Goal: Check status: Check status

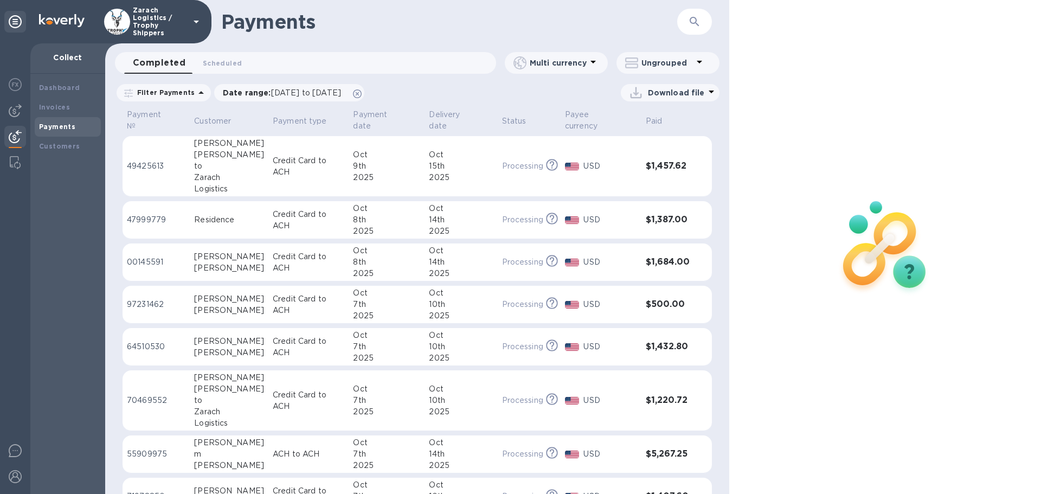
click at [161, 161] on p "49425613" at bounding box center [156, 166] width 59 height 11
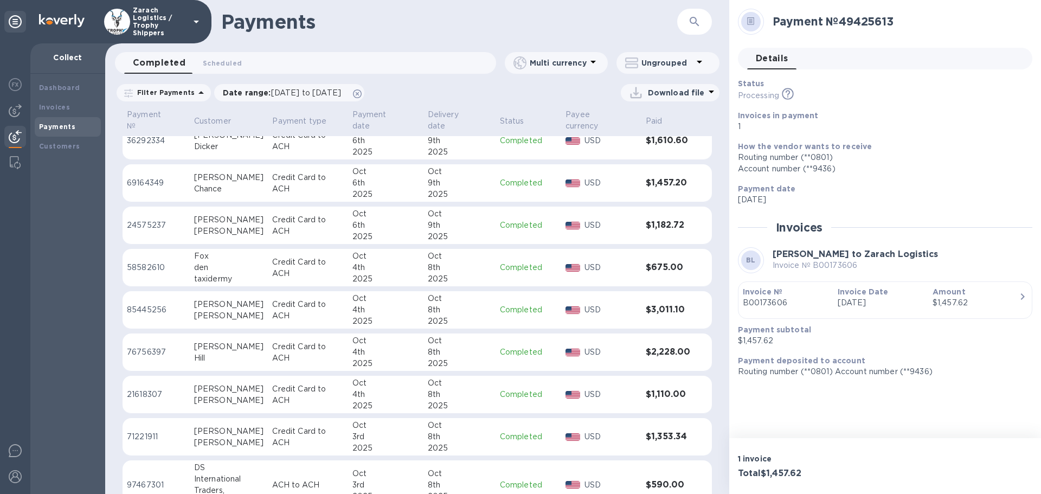
scroll to position [541, 0]
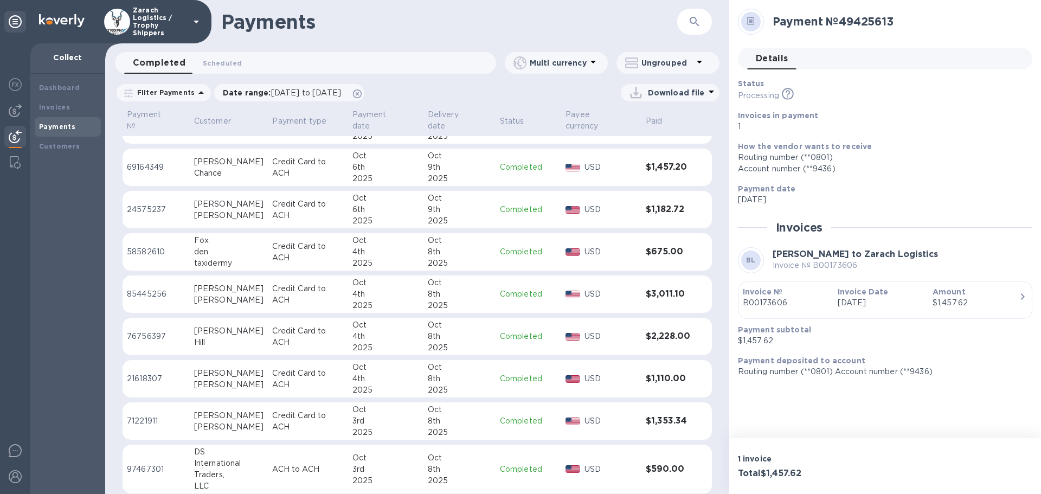
click at [158, 464] on p "97467301" at bounding box center [156, 469] width 59 height 11
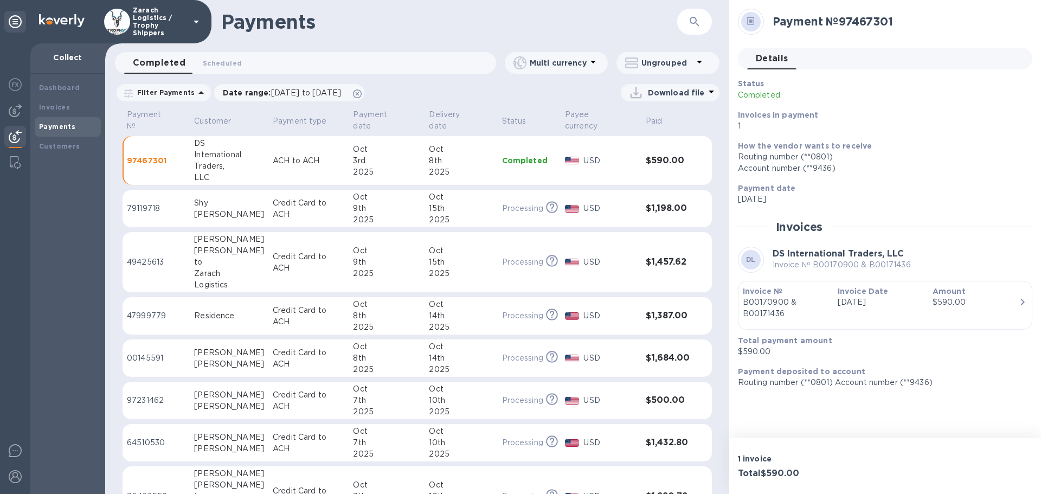
click at [144, 203] on p "79119718" at bounding box center [156, 208] width 59 height 11
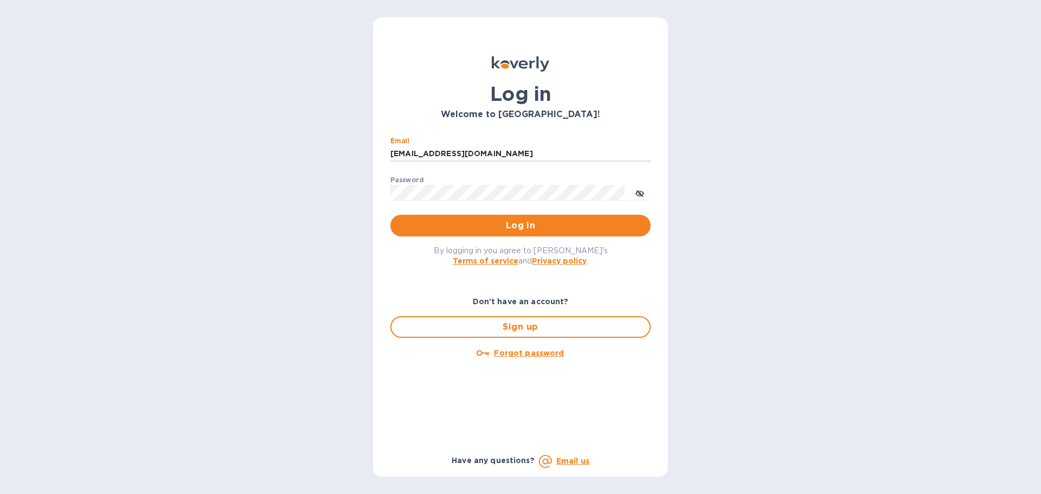
drag, startPoint x: 495, startPoint y: 154, endPoint x: 351, endPoint y: 151, distance: 143.8
click at [352, 151] on div "Log in Welcome to Koverly! Email ssinger@intlfreight.net ​ Password ​ Log in By…" at bounding box center [520, 247] width 1041 height 494
type input "ssinger@zarachlogistics.com"
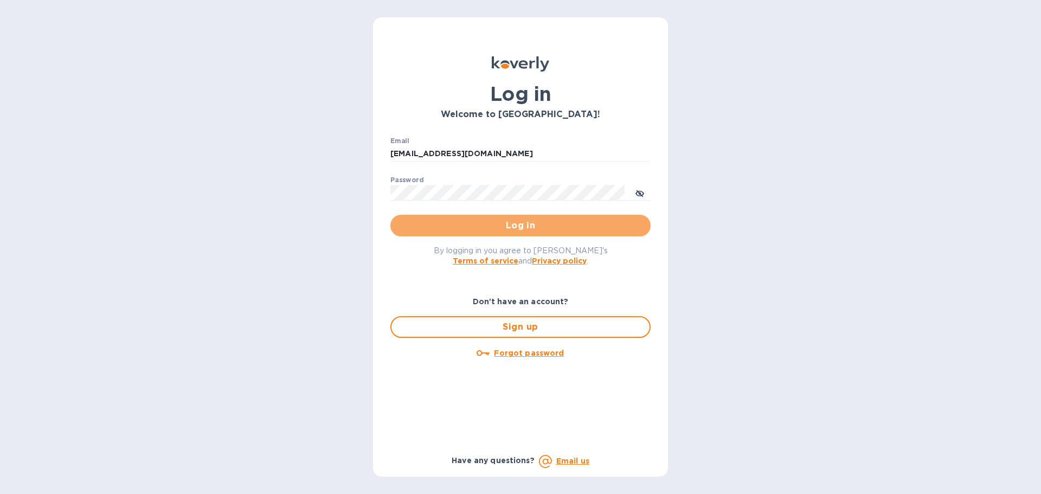
click at [470, 224] on span "Log in" at bounding box center [520, 225] width 243 height 13
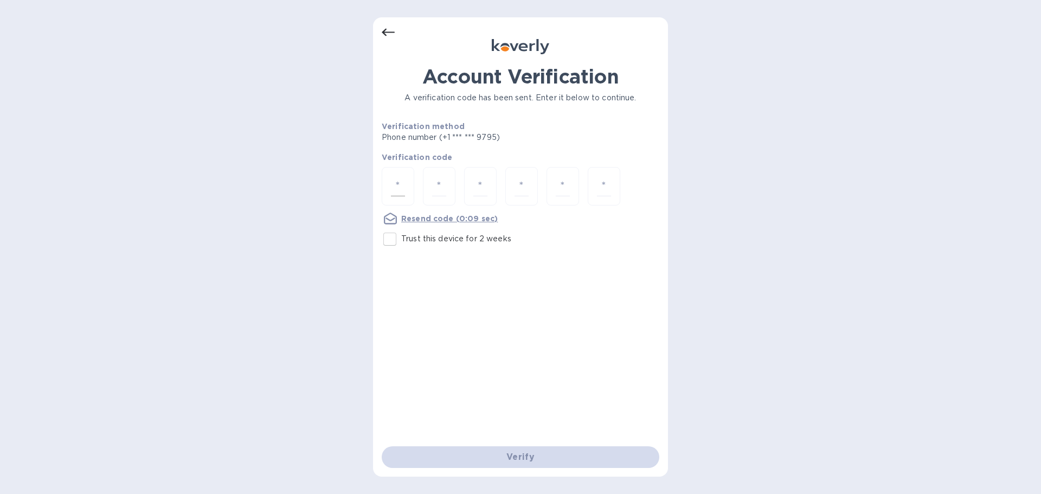
click at [406, 189] on div at bounding box center [398, 186] width 33 height 39
type input "8"
type input "6"
type input "9"
type input "5"
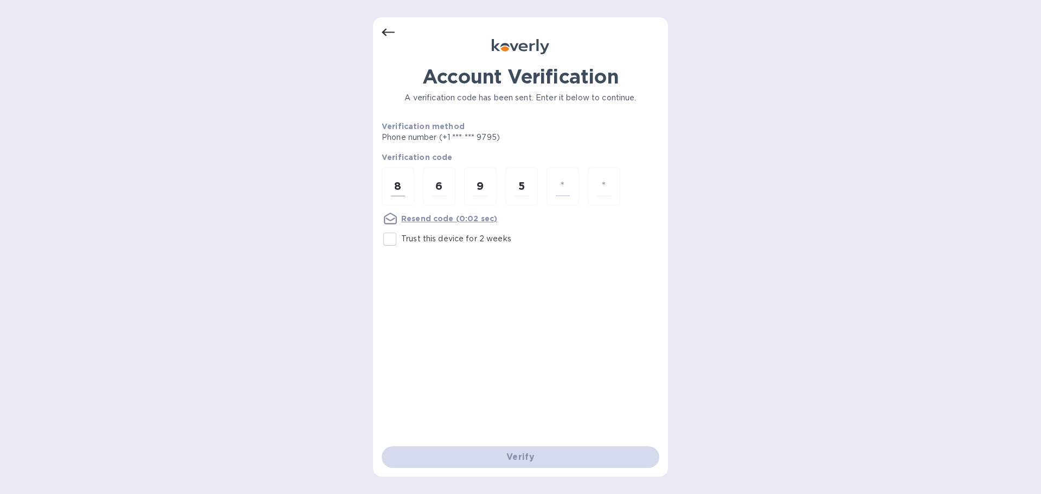
type input "6"
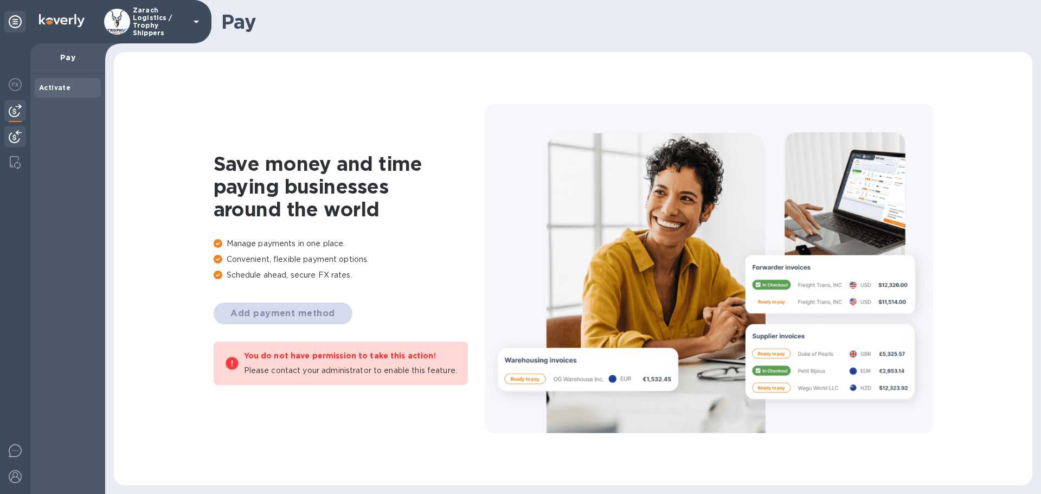
click at [11, 139] on img at bounding box center [15, 136] width 13 height 13
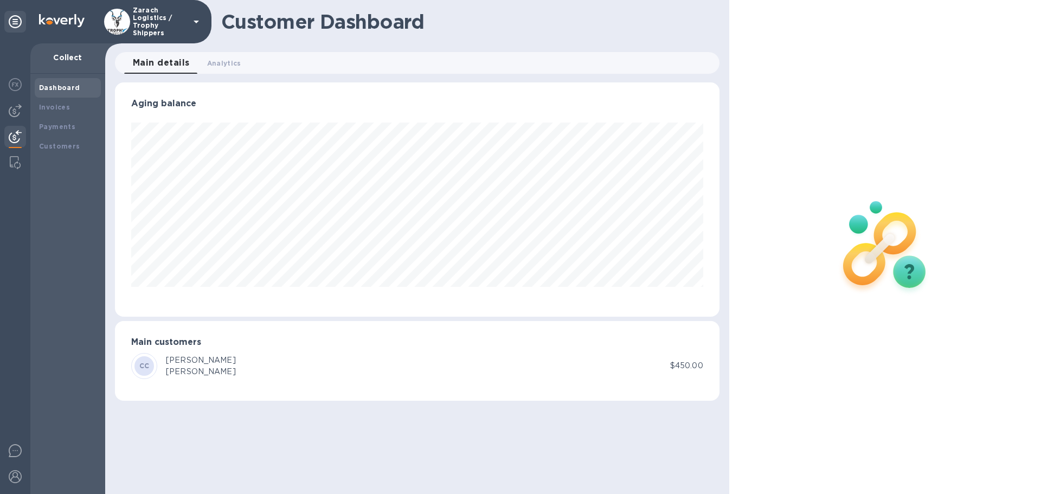
scroll to position [234, 604]
click at [52, 129] on b "Payments" at bounding box center [57, 127] width 36 height 8
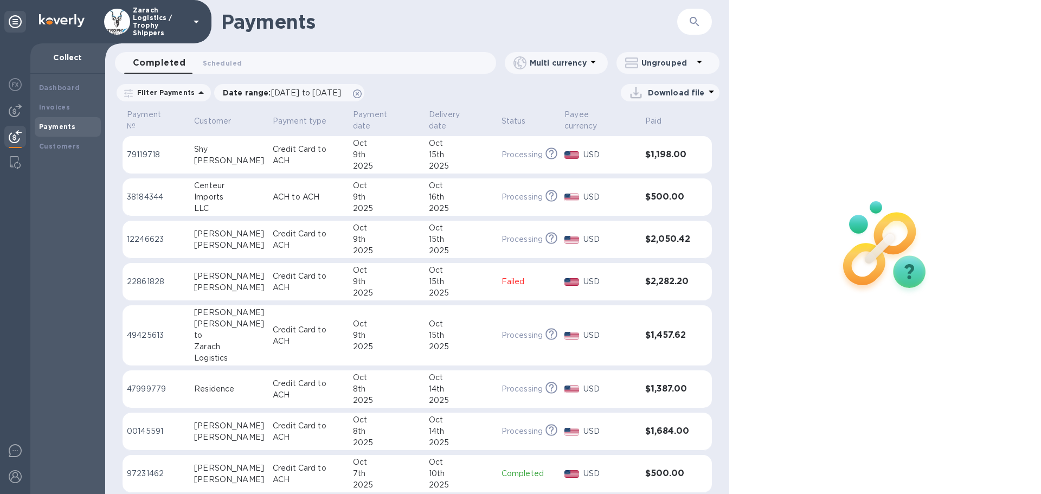
click at [137, 234] on p "12246623" at bounding box center [156, 239] width 59 height 11
